Goal: Check status

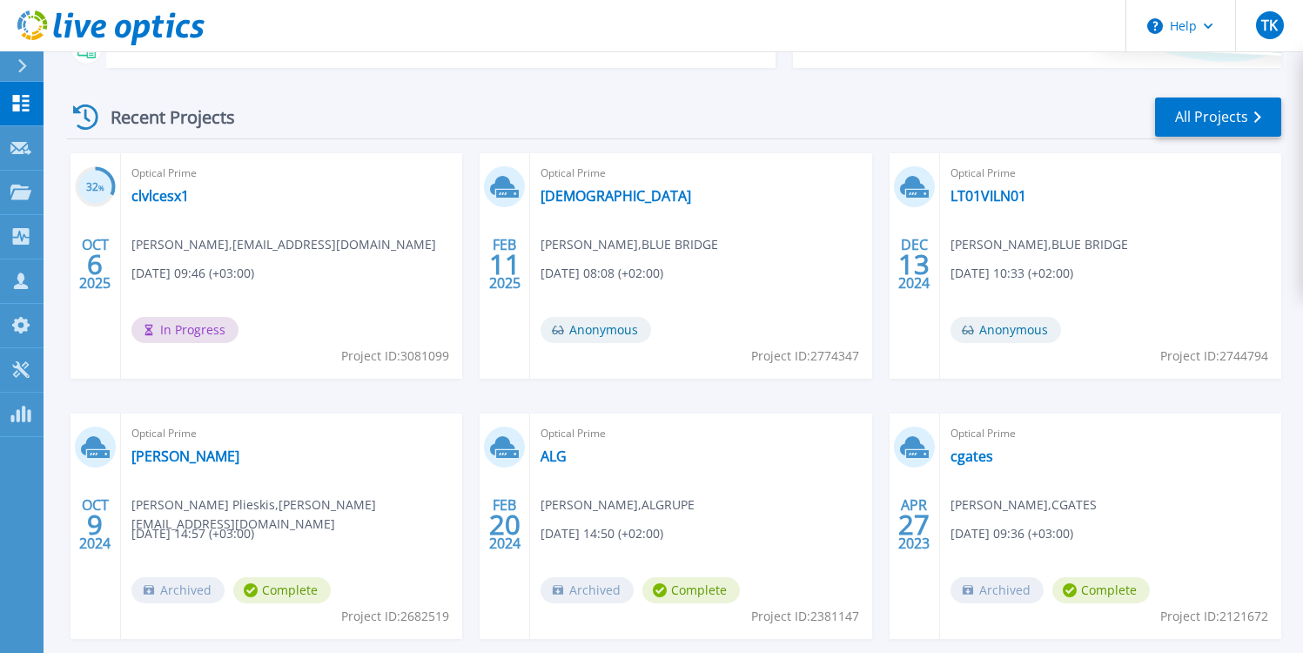
scroll to position [213, 0]
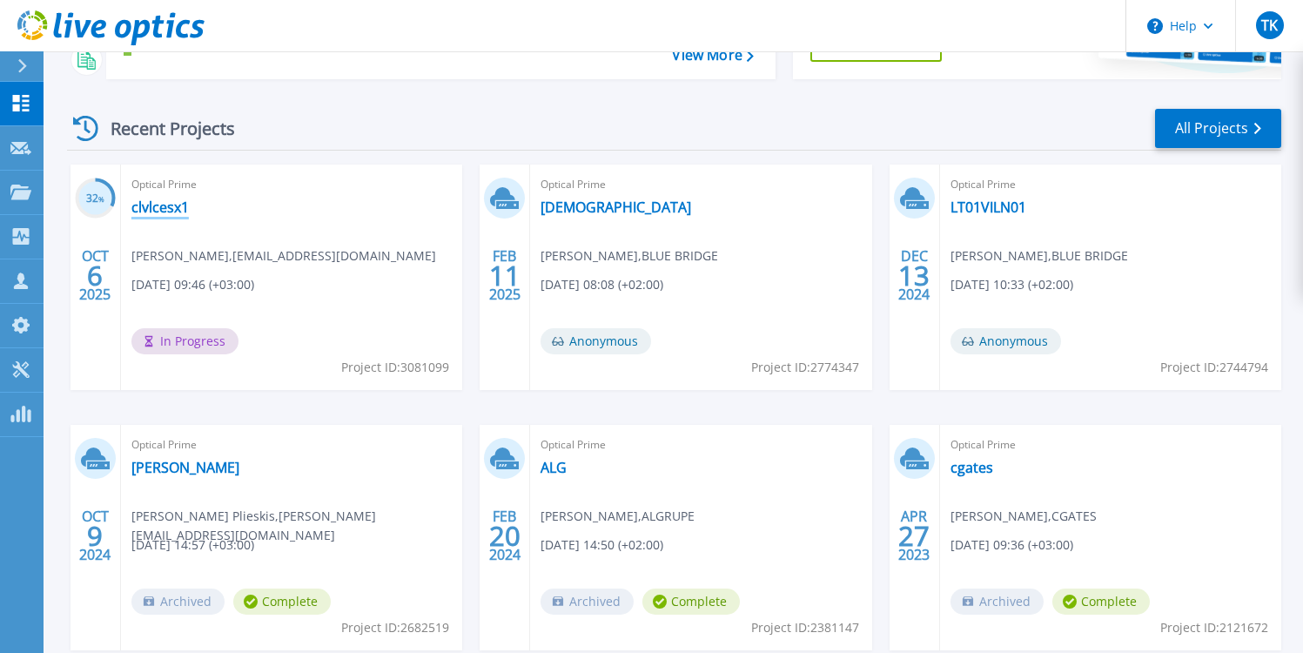
click at [149, 206] on link "clvlcesx1" at bounding box center [159, 206] width 57 height 17
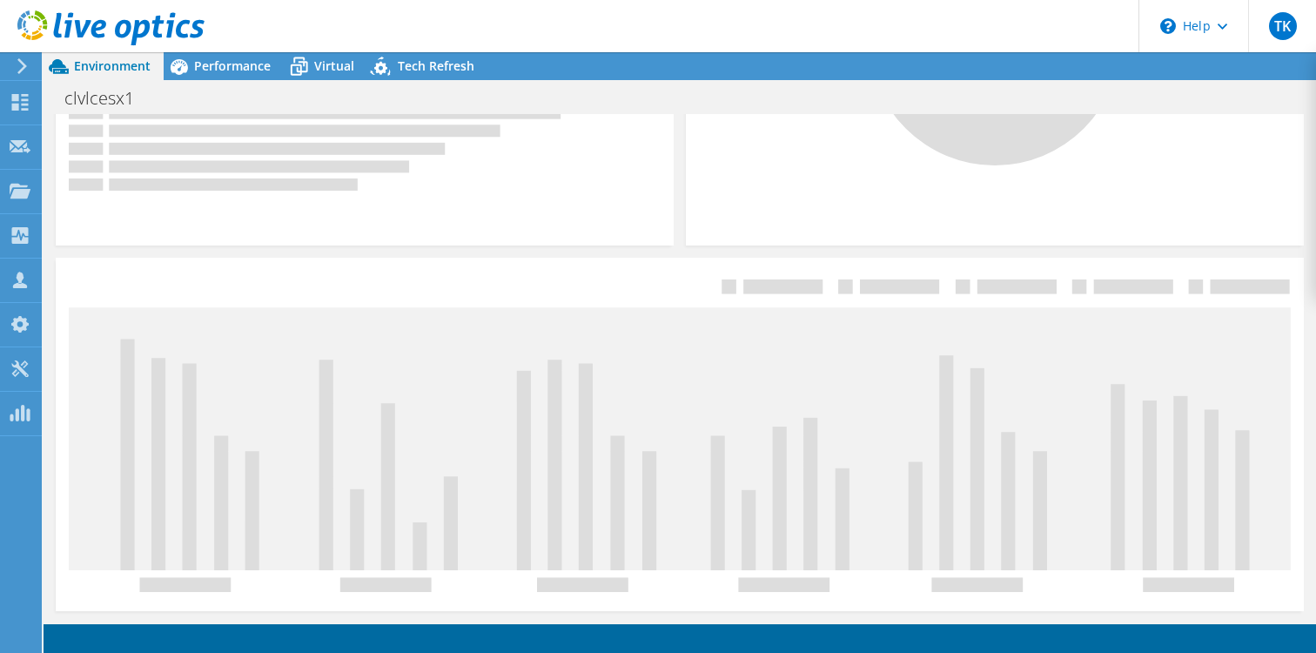
scroll to position [241, 0]
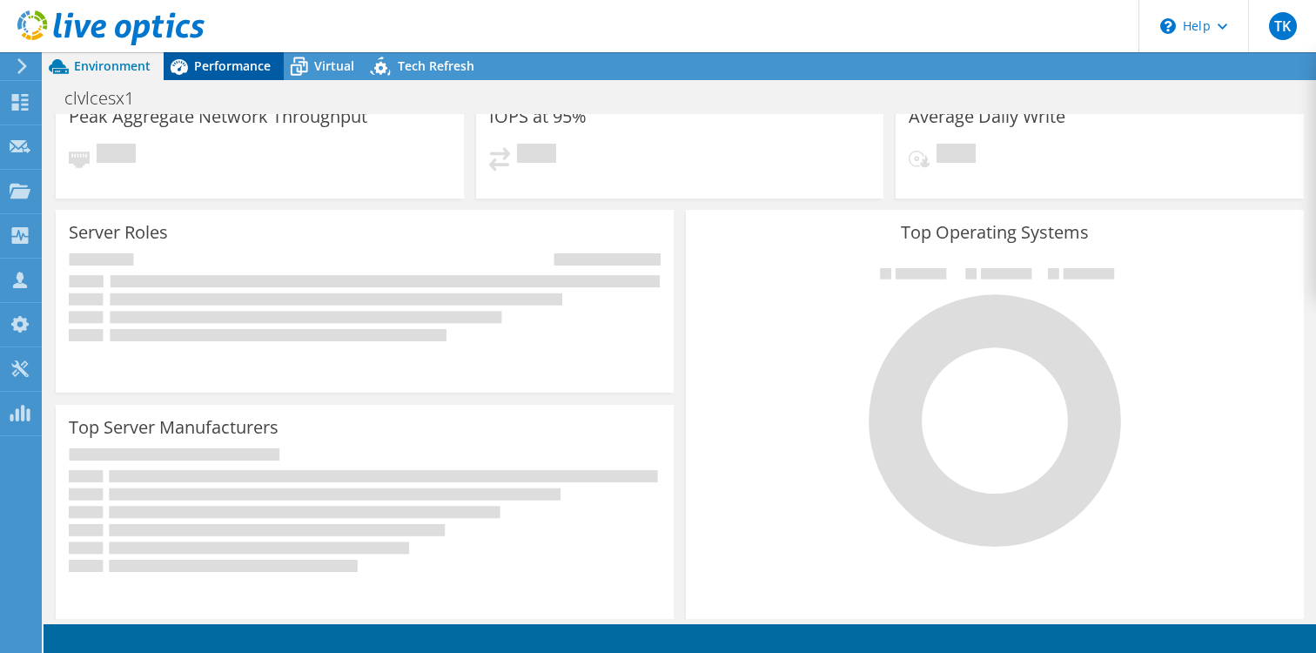
click at [217, 60] on span "Performance" at bounding box center [232, 65] width 77 height 17
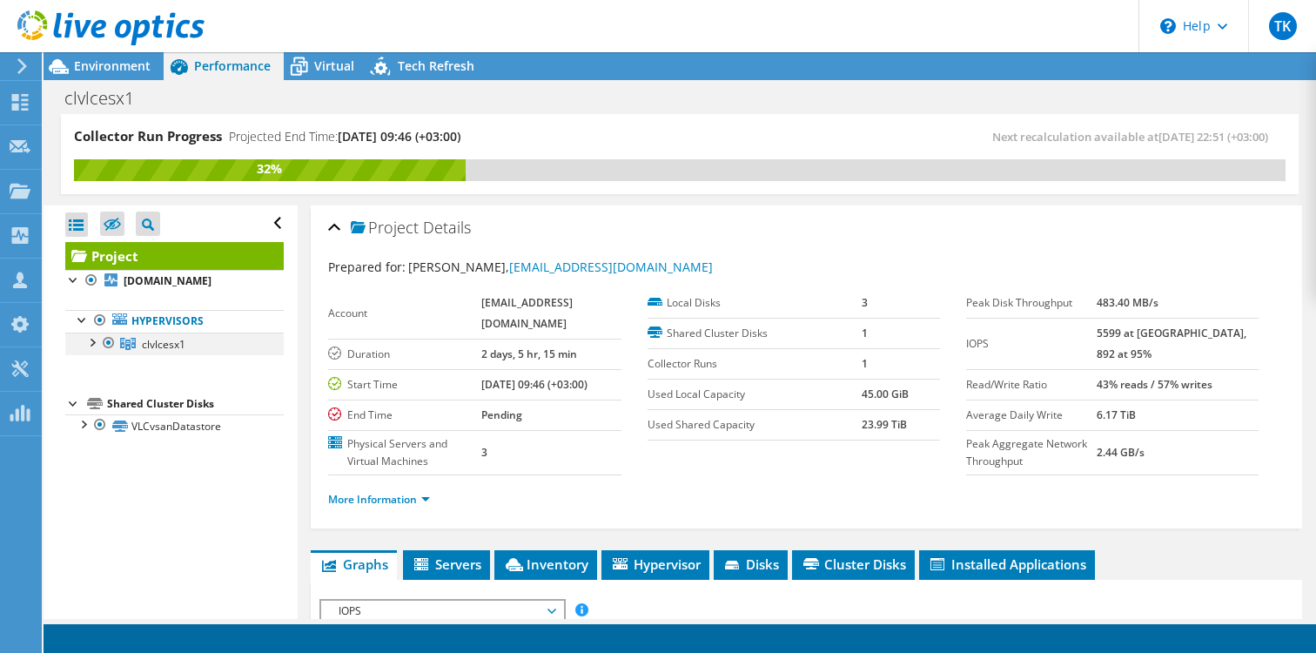
click at [93, 340] on div at bounding box center [91, 340] width 17 height 17
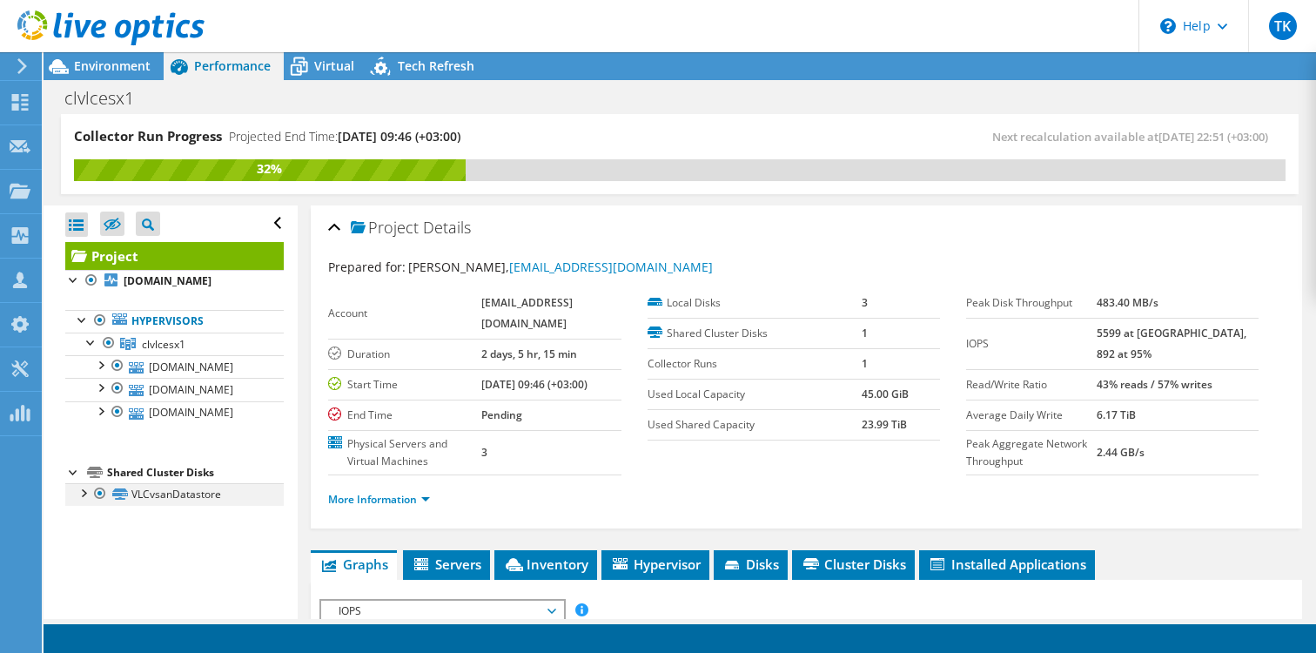
click at [84, 492] on div at bounding box center [82, 491] width 17 height 17
